Goal: Information Seeking & Learning: Learn about a topic

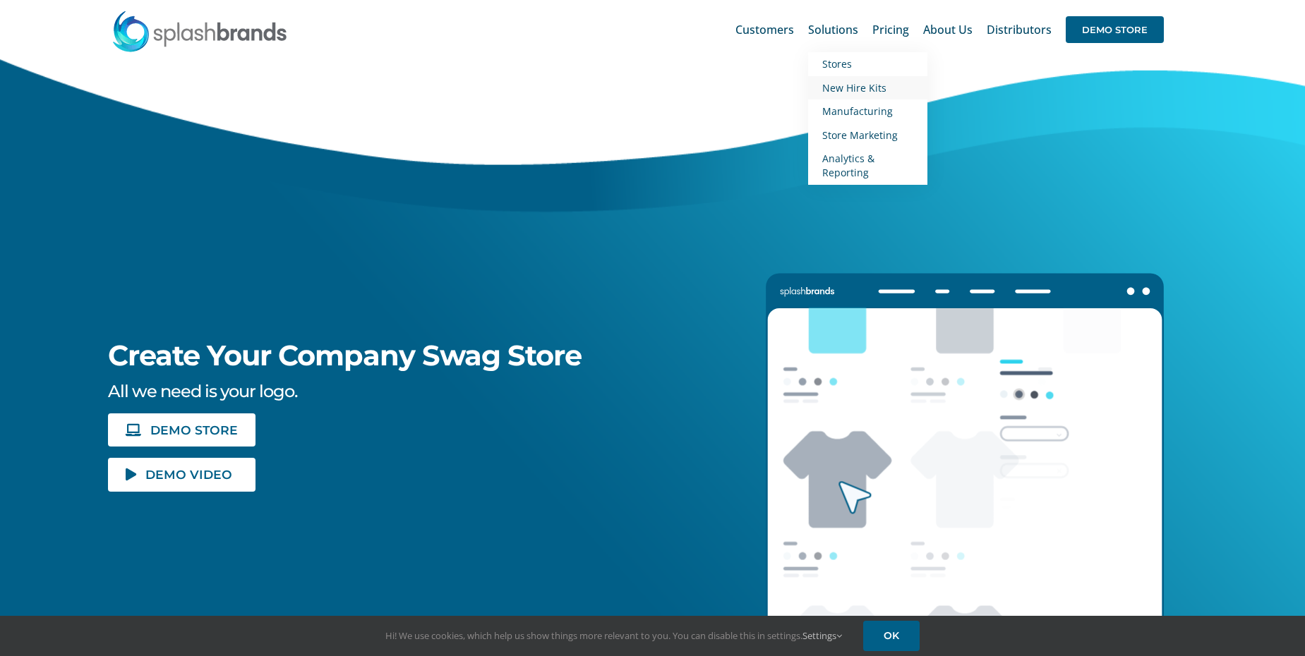
click at [844, 87] on span "New Hire Kits" at bounding box center [854, 87] width 64 height 13
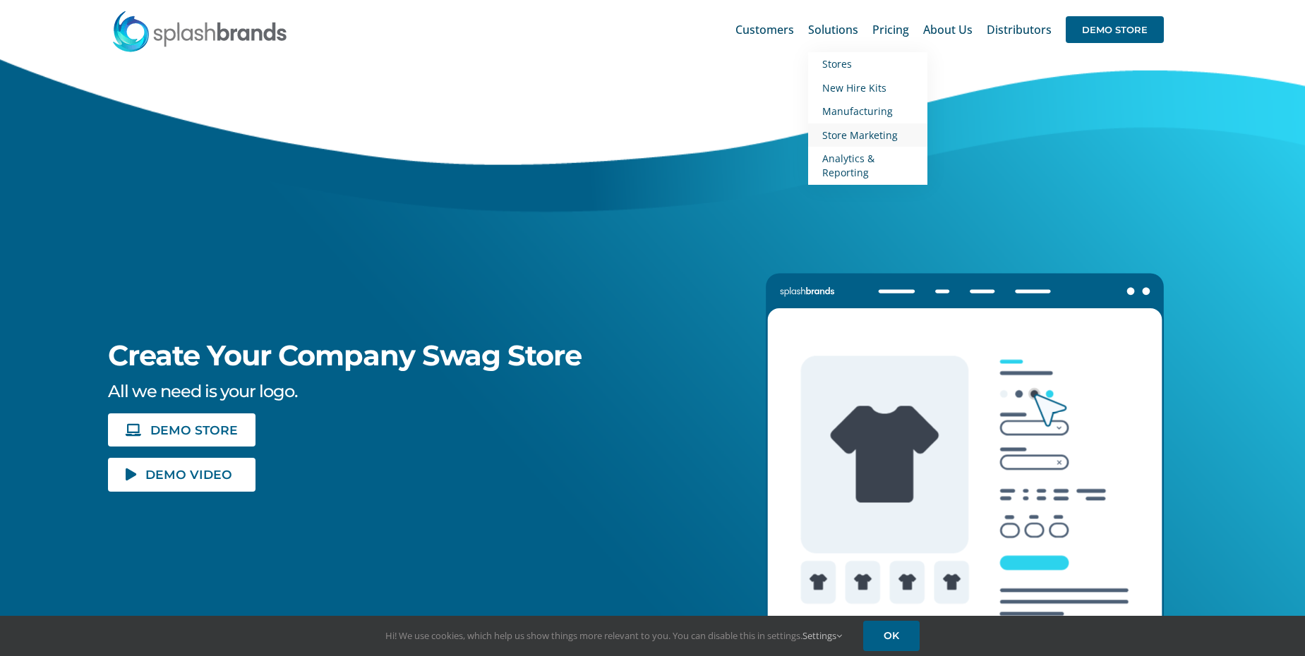
click at [878, 136] on span "Store Marketing" at bounding box center [860, 134] width 76 height 13
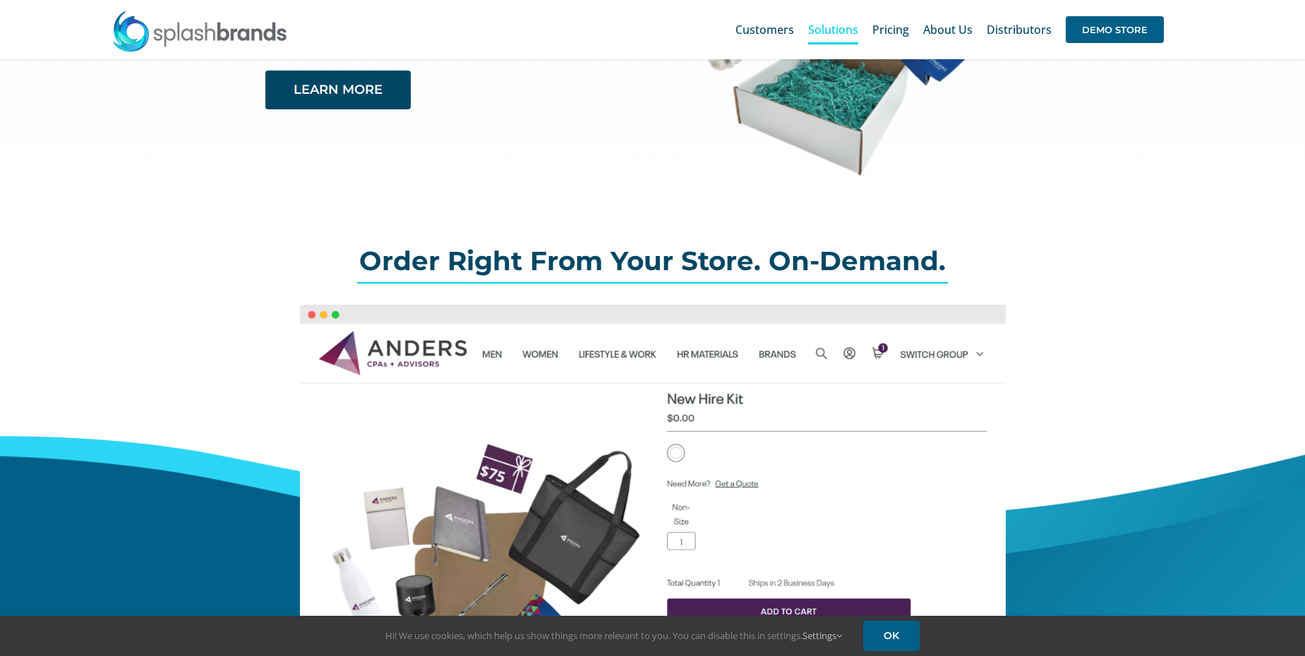
scroll to position [274, 0]
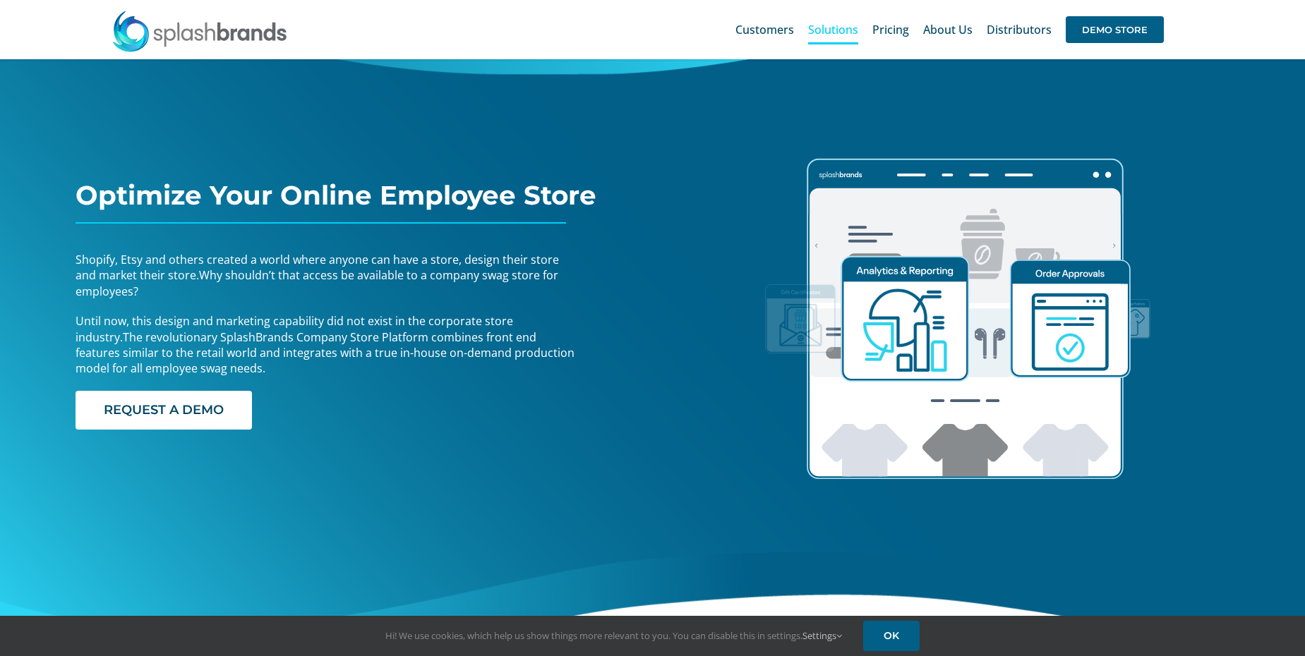
scroll to position [138, 0]
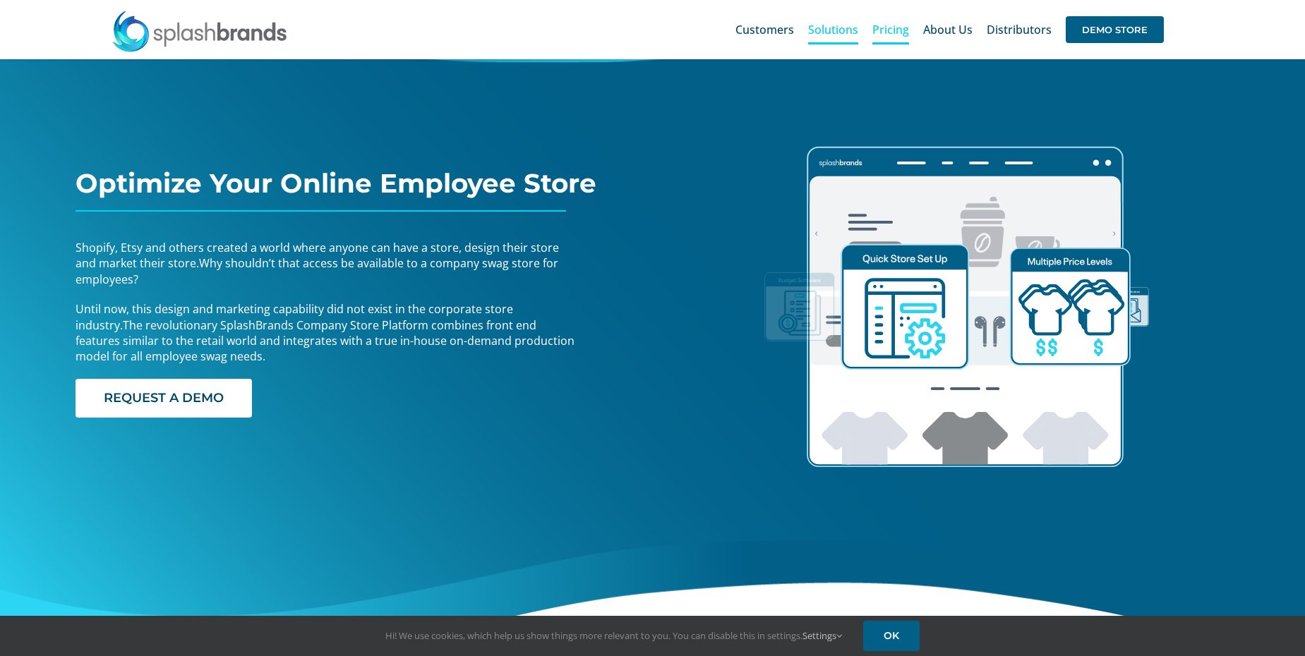
click at [896, 29] on span "Pricing" at bounding box center [890, 29] width 37 height 11
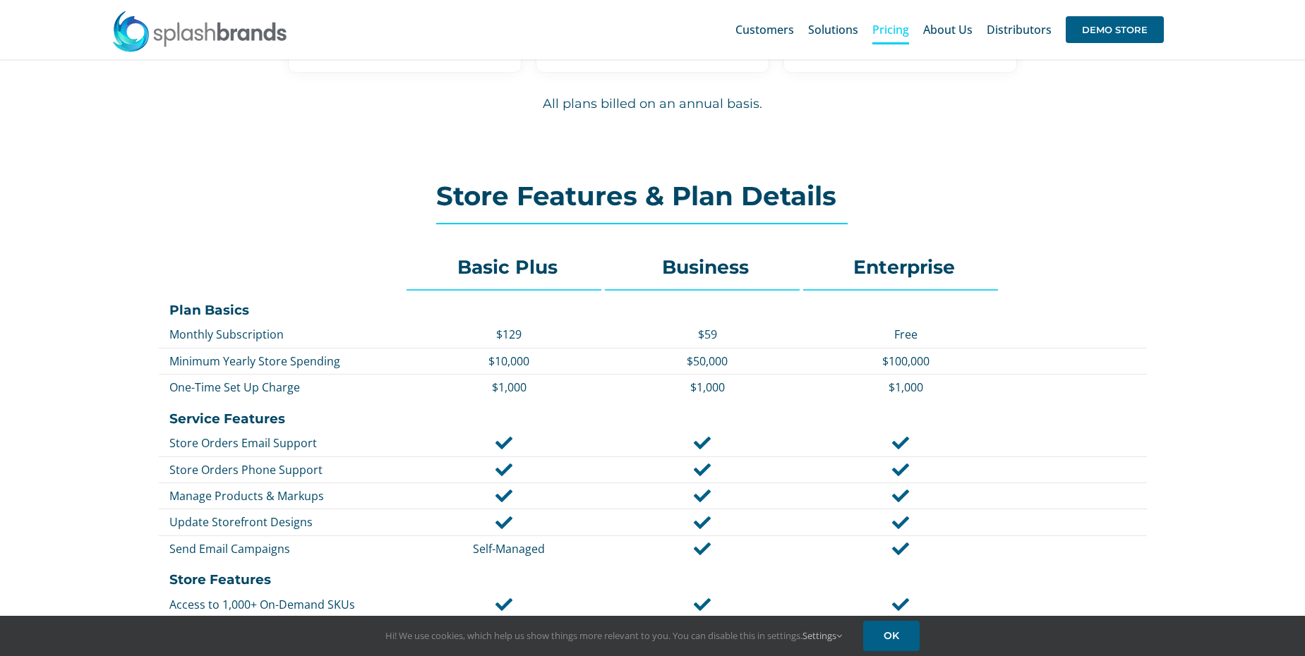
scroll to position [278, 0]
